Goal: Find specific page/section: Find specific page/section

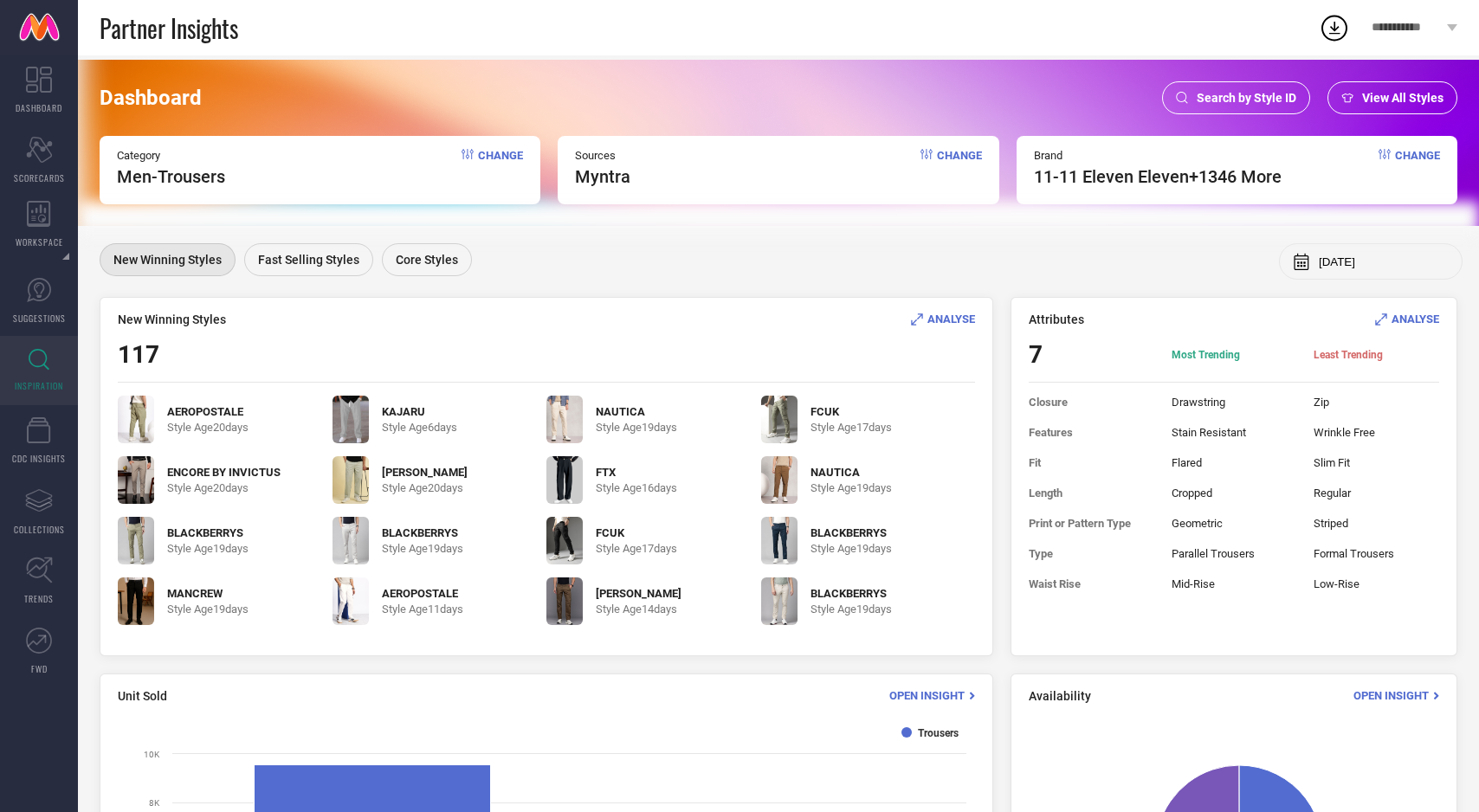
click at [1371, 101] on span "View All Styles" at bounding box center [1403, 98] width 81 height 14
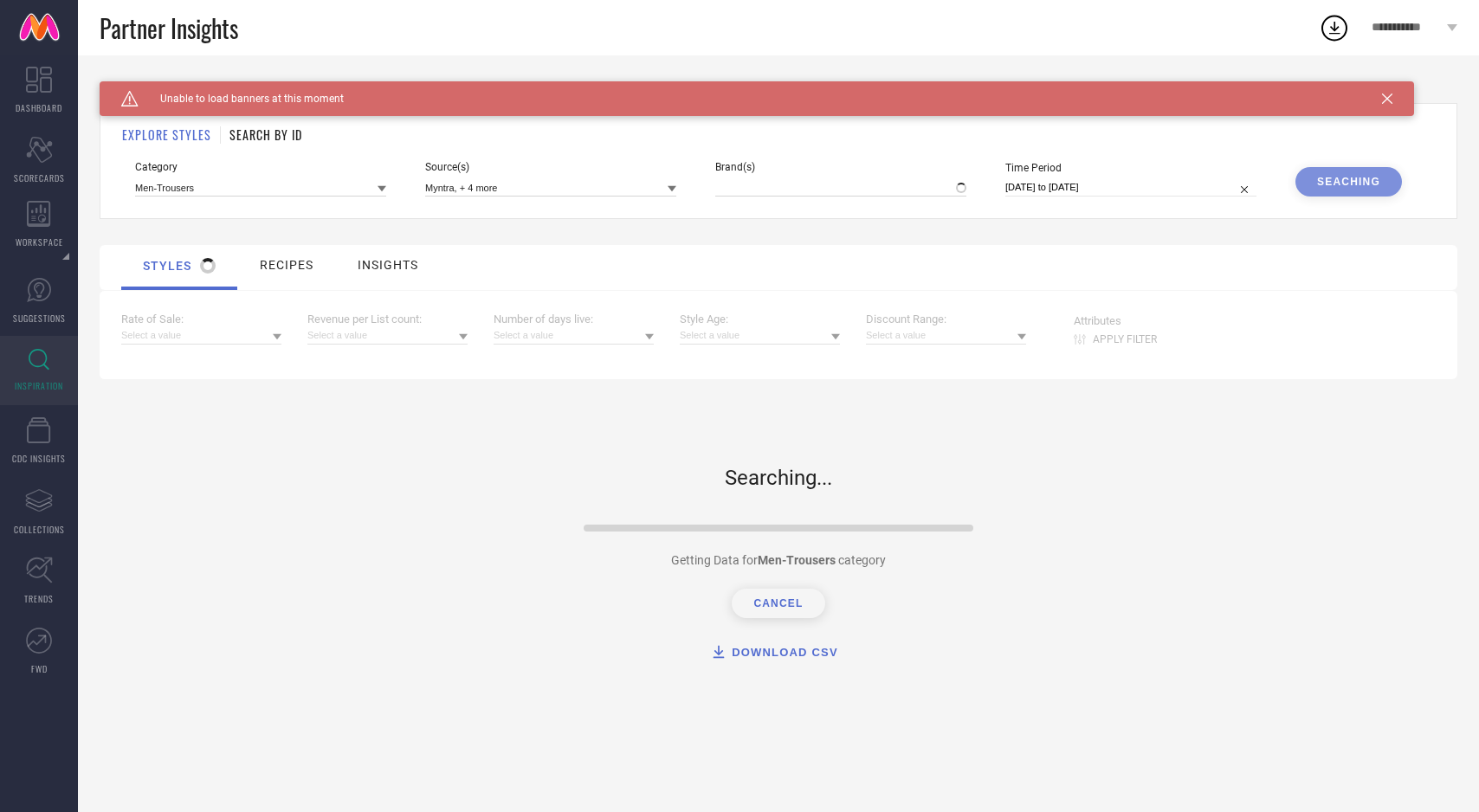
type input "11-11 ELEVEN ELEVEN, + 1346 more"
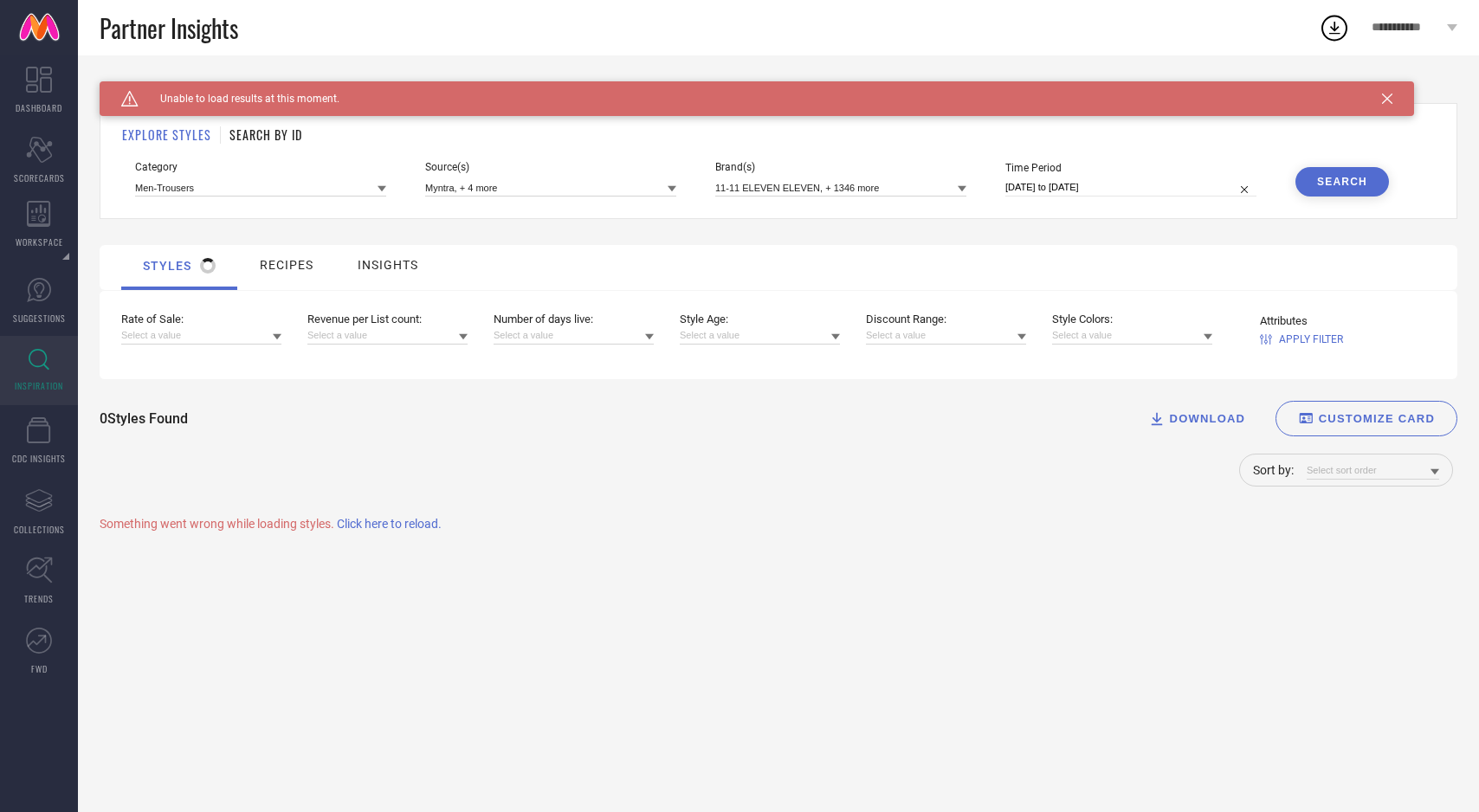
click at [430, 523] on span "Click here to reload." at bounding box center [390, 524] width 105 height 14
click at [412, 523] on span "Click here to reload." at bounding box center [390, 524] width 105 height 14
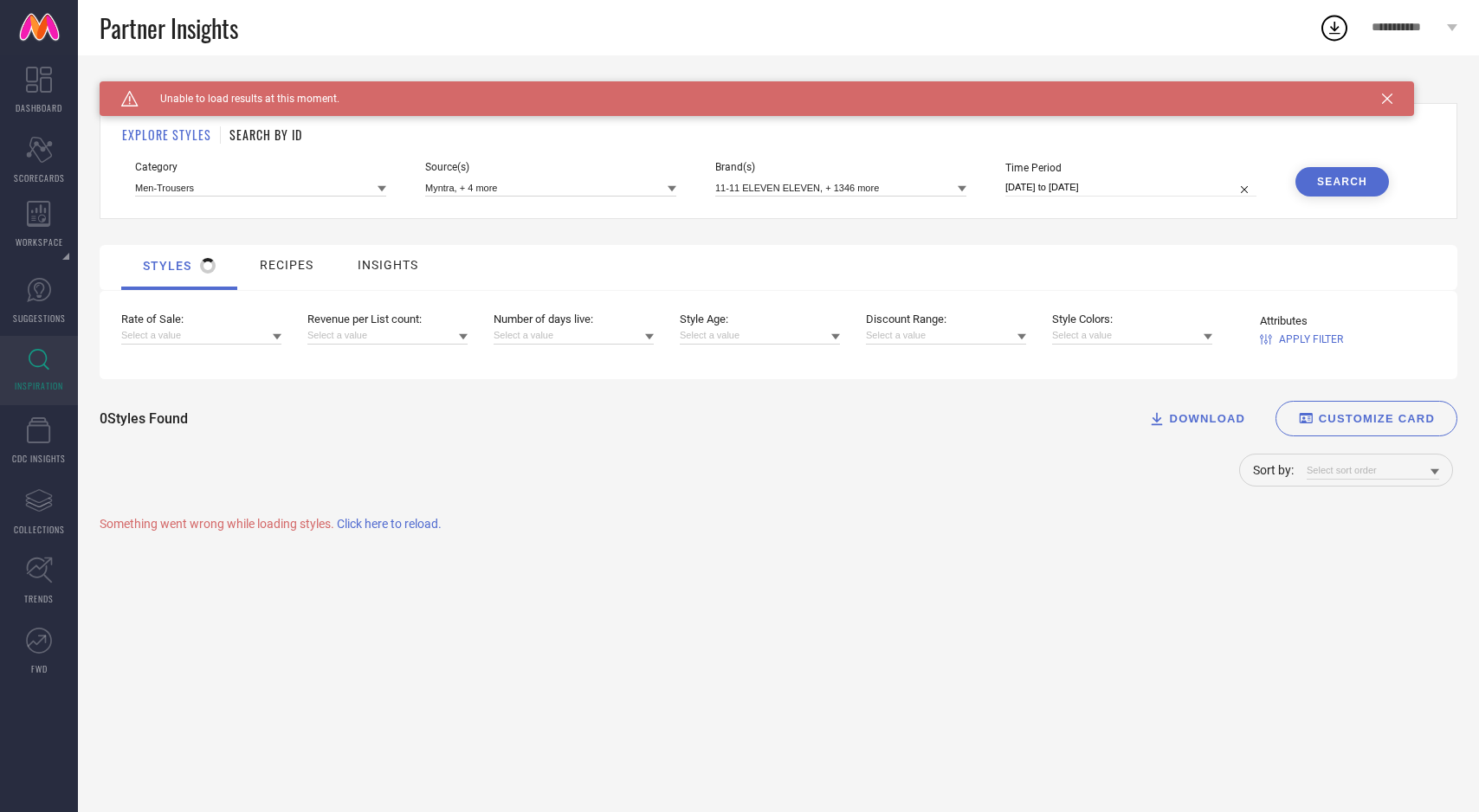
click at [412, 523] on span "Click here to reload." at bounding box center [390, 524] width 105 height 14
